Goal: Information Seeking & Learning: Learn about a topic

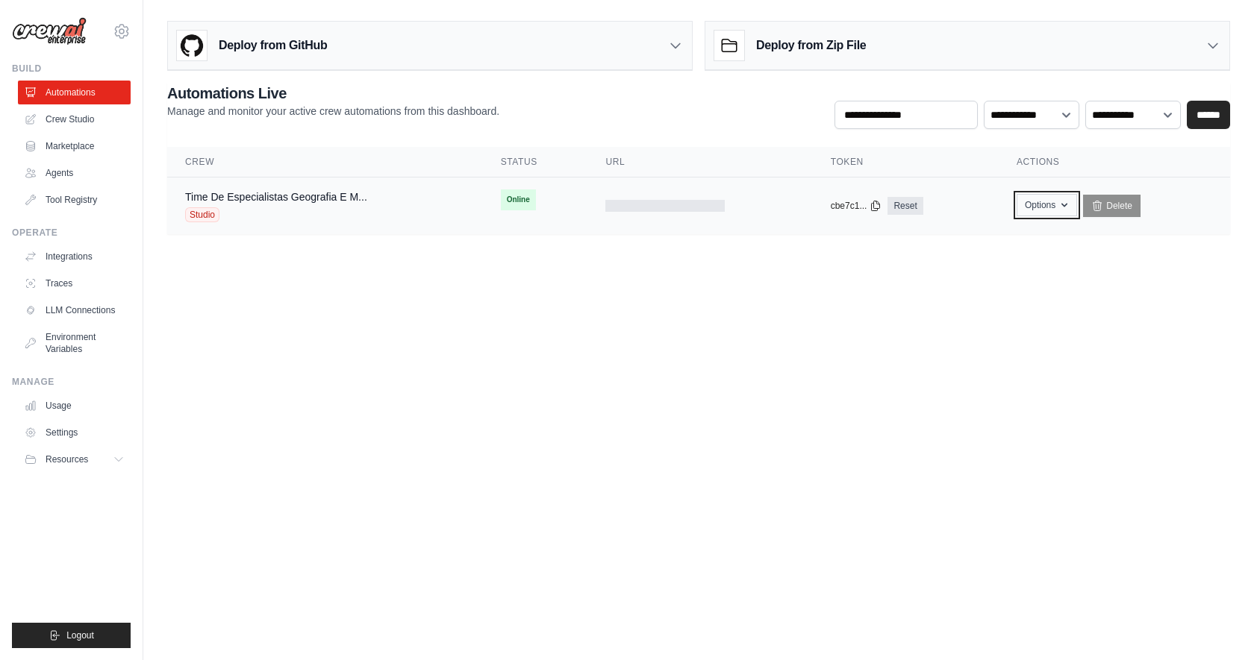
click at [1063, 211] on button "Options" at bounding box center [1046, 205] width 60 height 22
click at [717, 331] on body "[EMAIL_ADDRESS][PERSON_NAME][DOMAIN_NAME] Settings Build Automations Crew Studio" at bounding box center [627, 330] width 1254 height 660
click at [1028, 211] on button "Options" at bounding box center [1046, 205] width 60 height 22
click at [331, 195] on link "Time De Especialistas Geografia E M..." at bounding box center [276, 197] width 182 height 12
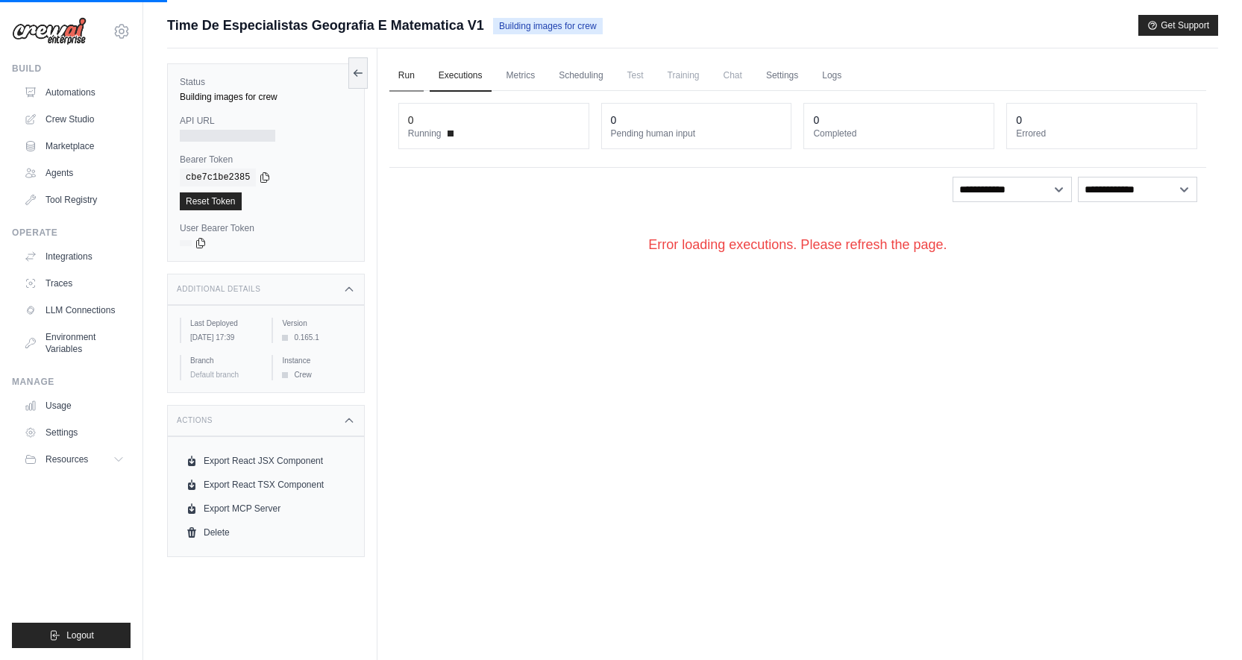
click at [417, 76] on link "Run" at bounding box center [407, 75] width 34 height 31
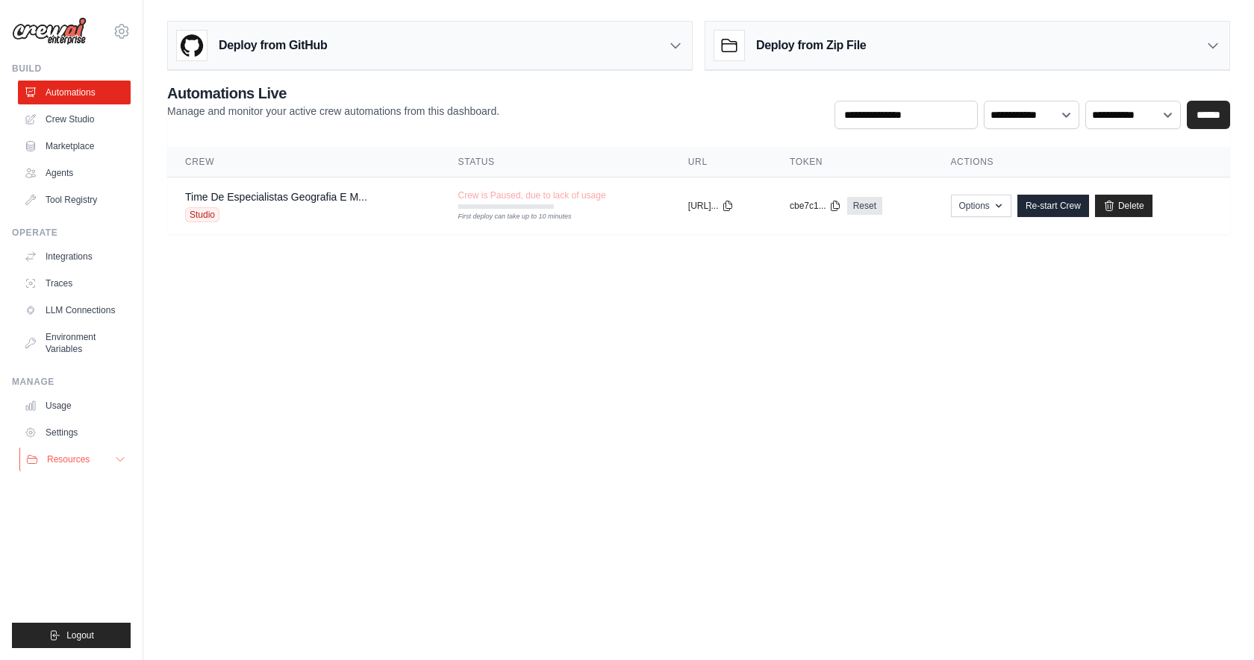
click at [118, 455] on icon at bounding box center [120, 460] width 12 height 12
click at [116, 455] on icon at bounding box center [120, 460] width 12 height 12
click at [83, 143] on link "Marketplace" at bounding box center [75, 146] width 113 height 24
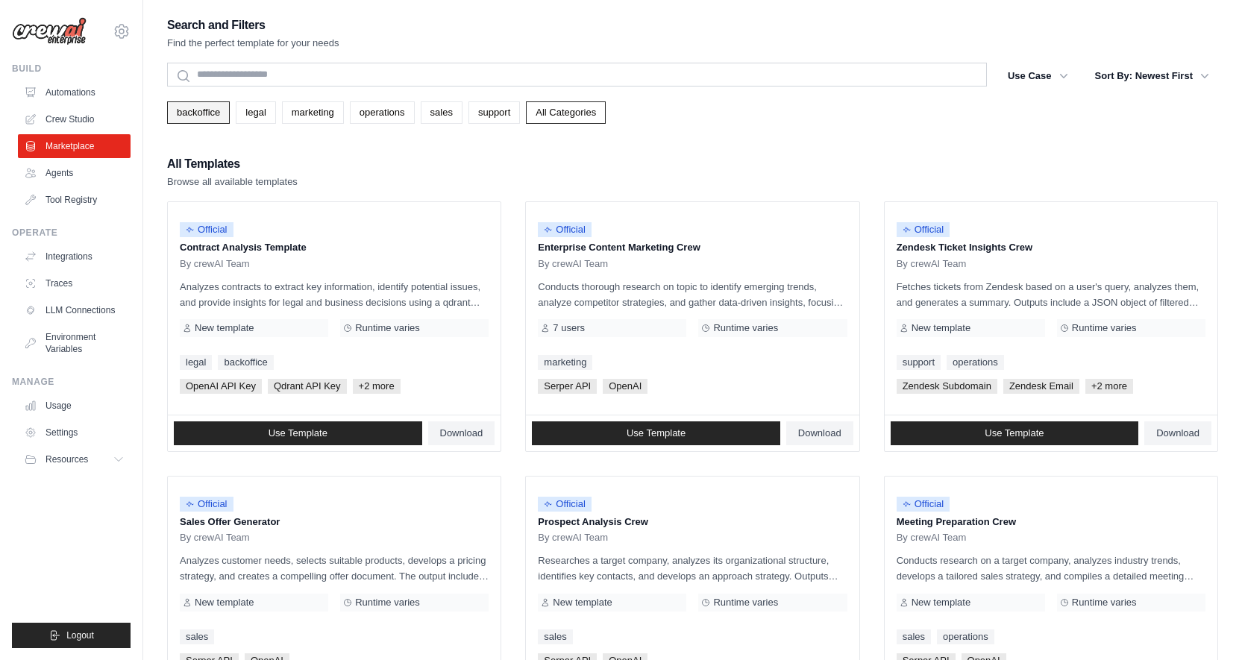
click at [198, 106] on link "backoffice" at bounding box center [198, 112] width 63 height 22
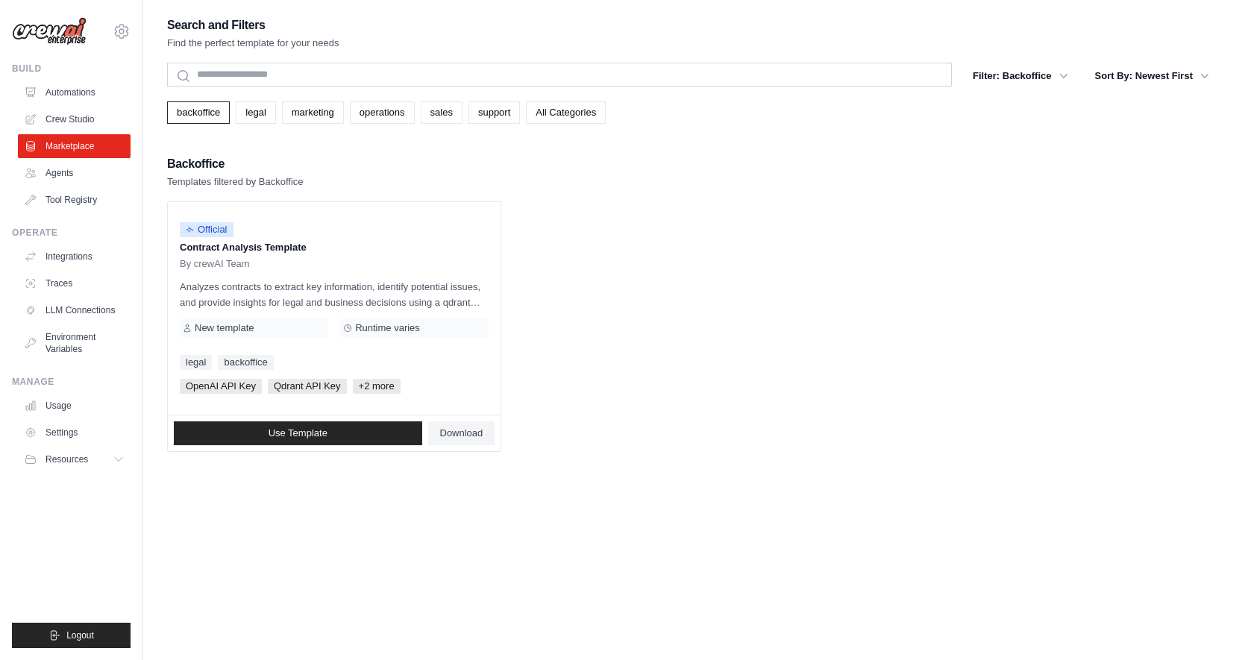
scroll to position [30, 0]
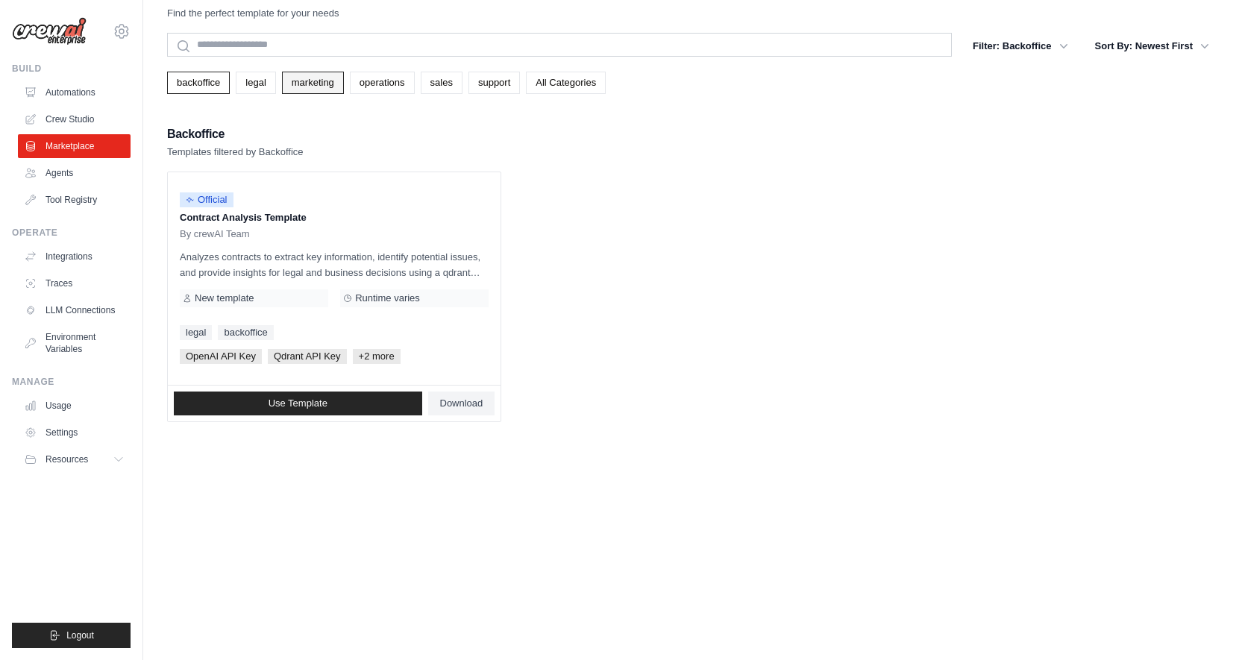
click at [325, 93] on link "marketing" at bounding box center [313, 83] width 62 height 22
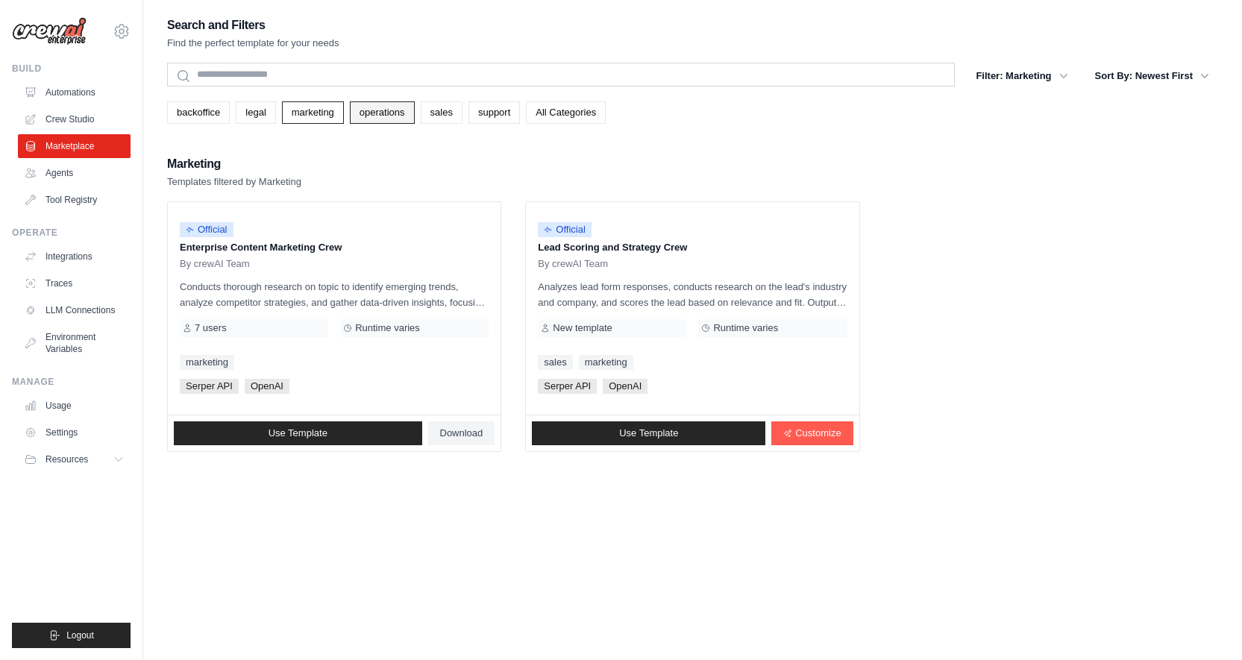
click at [393, 116] on link "operations" at bounding box center [382, 112] width 65 height 22
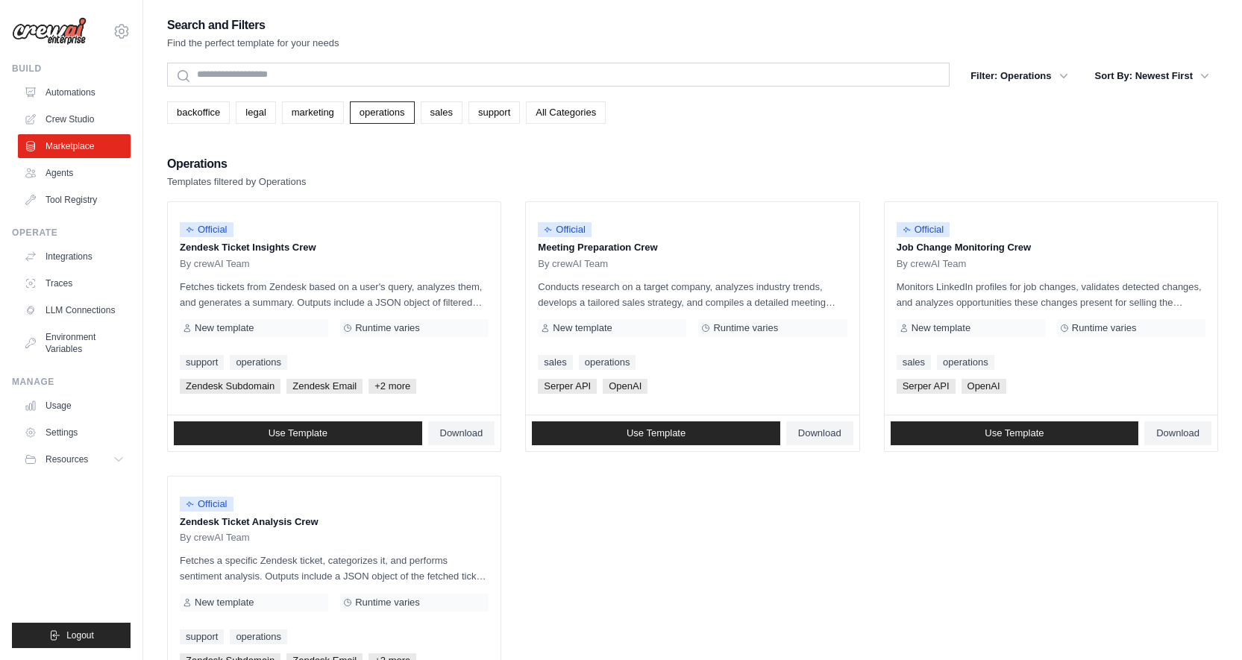
click at [463, 119] on div "backoffice legal marketing operations sales support All Categories" at bounding box center [692, 112] width 1051 height 22
click at [416, 100] on div "backoffice legal marketing operations sales support All Categories" at bounding box center [692, 107] width 1051 height 34
click at [438, 121] on link "sales" at bounding box center [442, 112] width 42 height 22
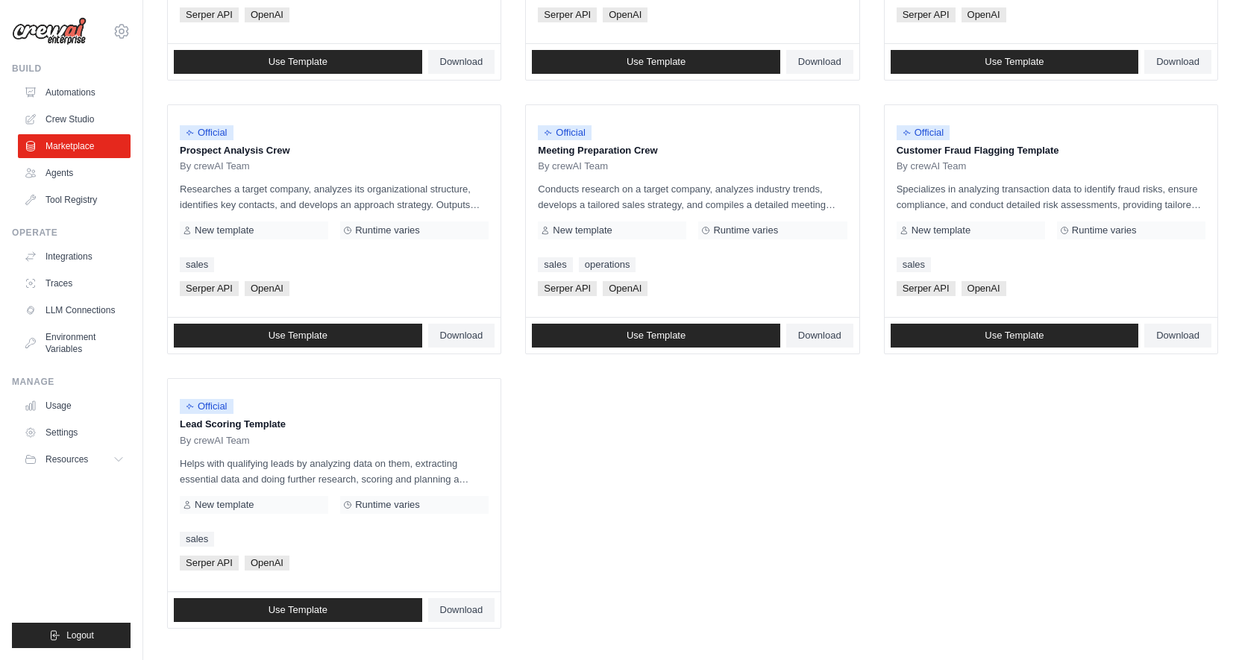
scroll to position [648, 0]
